Goal: Task Accomplishment & Management: Use online tool/utility

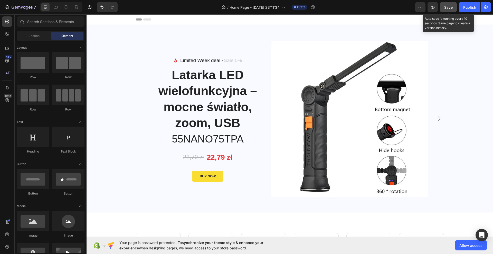
click at [446, 8] on span "Save" at bounding box center [448, 7] width 8 height 4
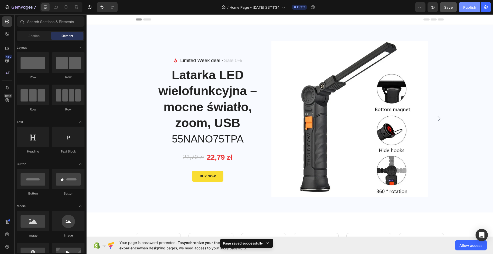
click at [469, 7] on div "Publish" at bounding box center [469, 7] width 13 height 5
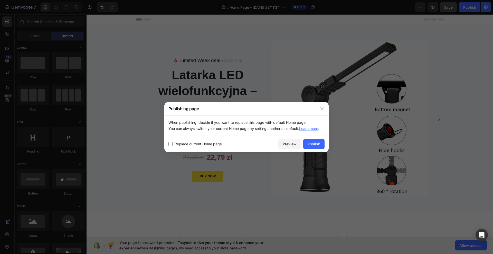
drag, startPoint x: 191, startPoint y: 146, endPoint x: 194, endPoint y: 146, distance: 2.6
click at [191, 146] on span "Replace current Home page" at bounding box center [197, 144] width 47 height 6
checkbox input "true"
click at [314, 143] on div "Publish" at bounding box center [313, 143] width 13 height 5
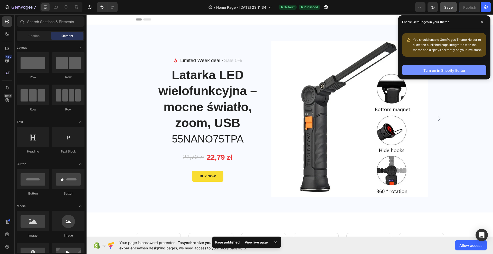
click at [442, 72] on div "Turn on in Shopify Editor" at bounding box center [444, 70] width 42 height 5
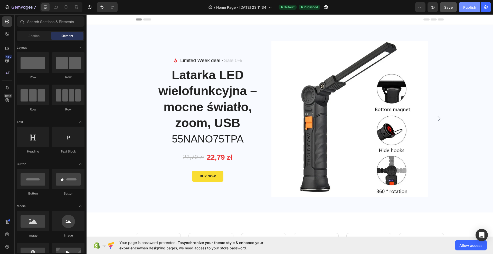
click at [470, 6] on div "Publish" at bounding box center [469, 7] width 13 height 5
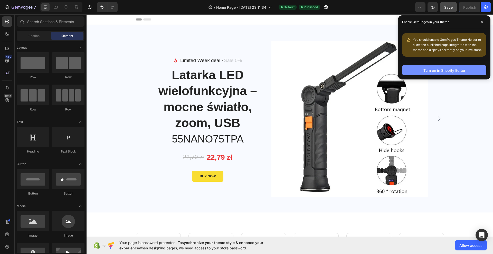
click at [434, 67] on button "Turn on in Shopify Editor" at bounding box center [444, 70] width 84 height 10
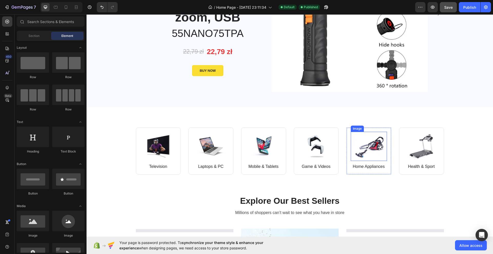
scroll to position [137, 0]
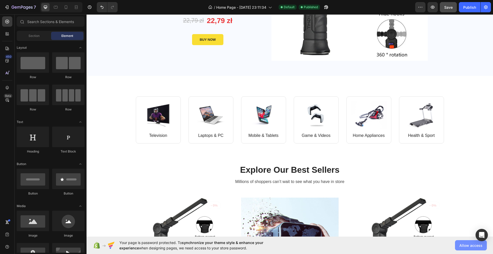
click at [469, 244] on span "Allow access" at bounding box center [470, 245] width 23 height 5
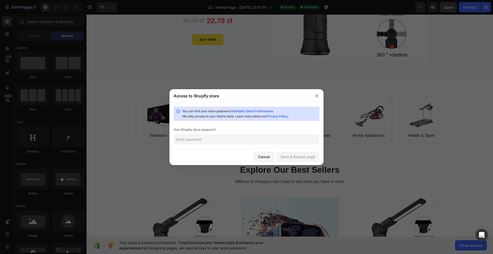
click at [239, 140] on input "text" at bounding box center [246, 139] width 146 height 10
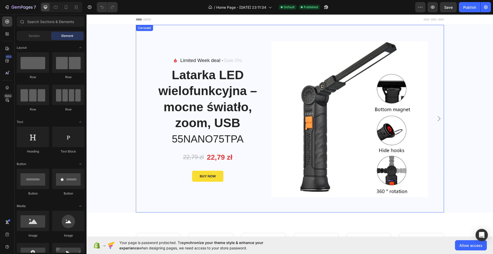
click at [333, 91] on img at bounding box center [349, 119] width 156 height 156
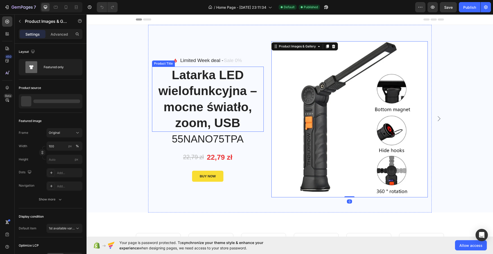
click at [209, 68] on h1 "Latarka LED wielofunkcyjna – mocne światło, zoom, USB" at bounding box center [208, 99] width 112 height 65
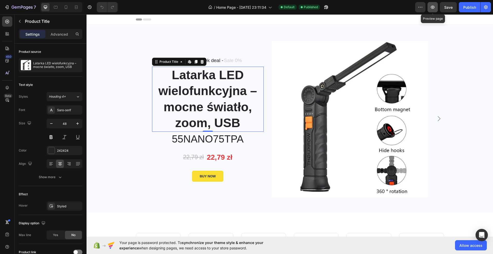
click at [435, 5] on icon "button" at bounding box center [432, 7] width 5 height 5
